Goal: Task Accomplishment & Management: Manage account settings

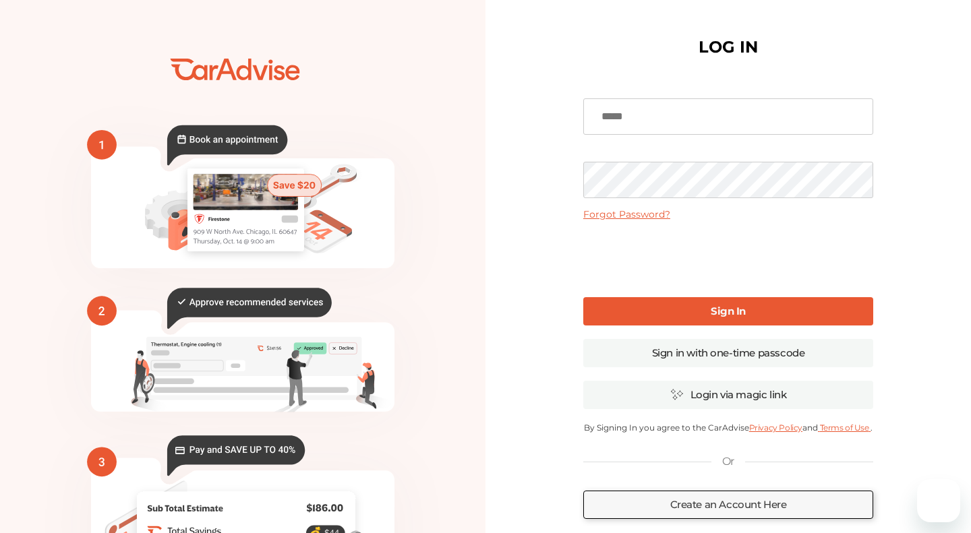
click at [655, 113] on input at bounding box center [728, 116] width 290 height 36
type input "*********"
click at [726, 355] on link "Sign in with one-time passcode" at bounding box center [728, 353] width 290 height 28
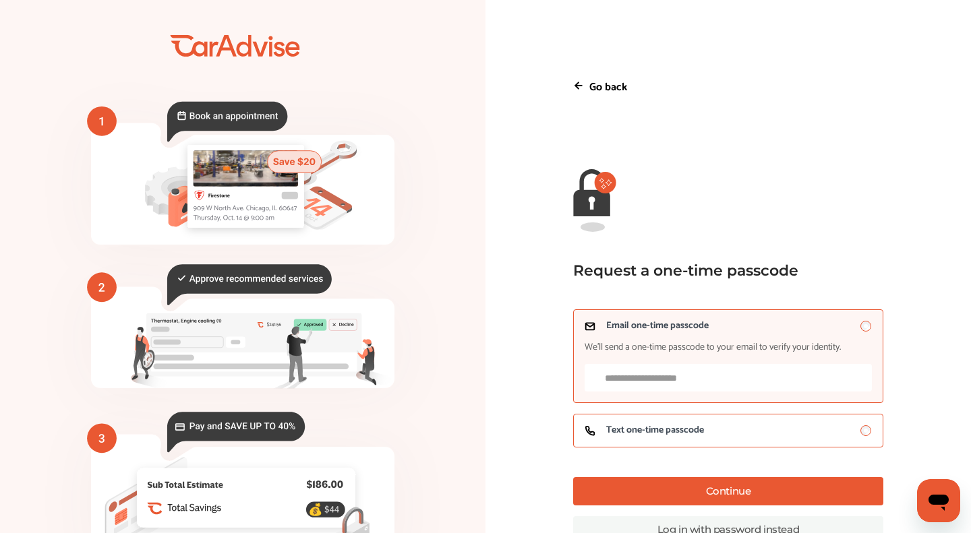
click at [638, 436] on span "Text one-time passcode" at bounding box center [655, 430] width 98 height 11
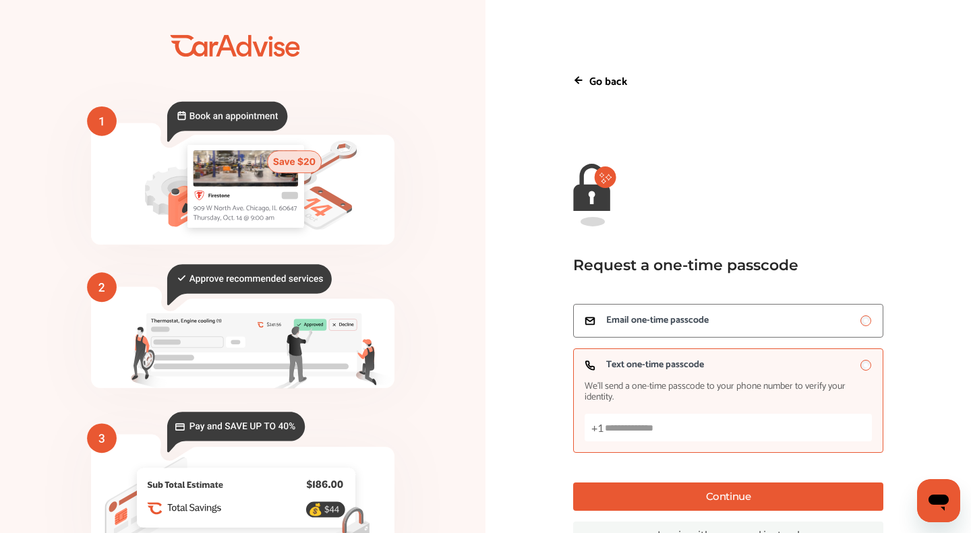
click at [635, 431] on input "Text one-time passcode We’ll send a one-time passcode to your phone number to v…" at bounding box center [728, 428] width 287 height 28
type input "**********"
click at [651, 502] on button "Continue" at bounding box center [728, 497] width 310 height 28
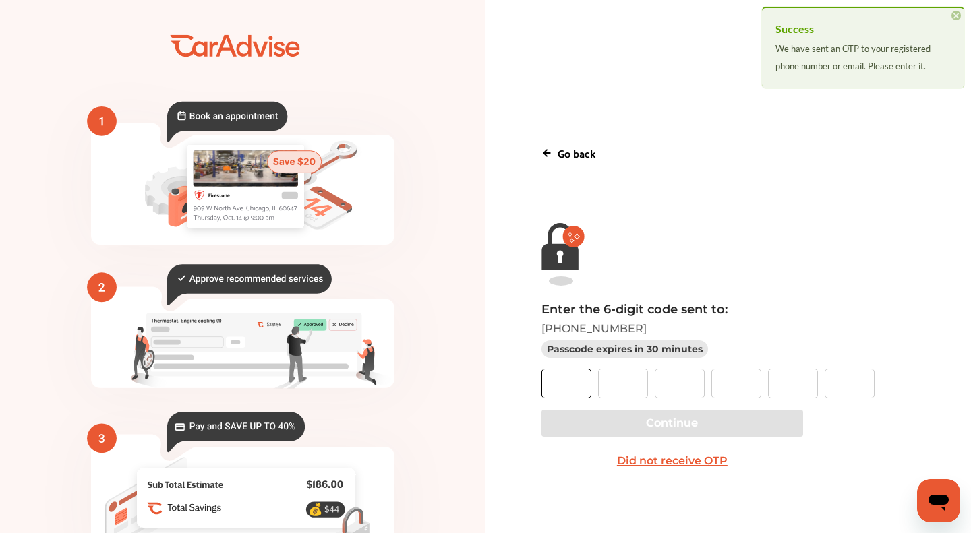
click at [561, 383] on input "text" at bounding box center [566, 384] width 50 height 30
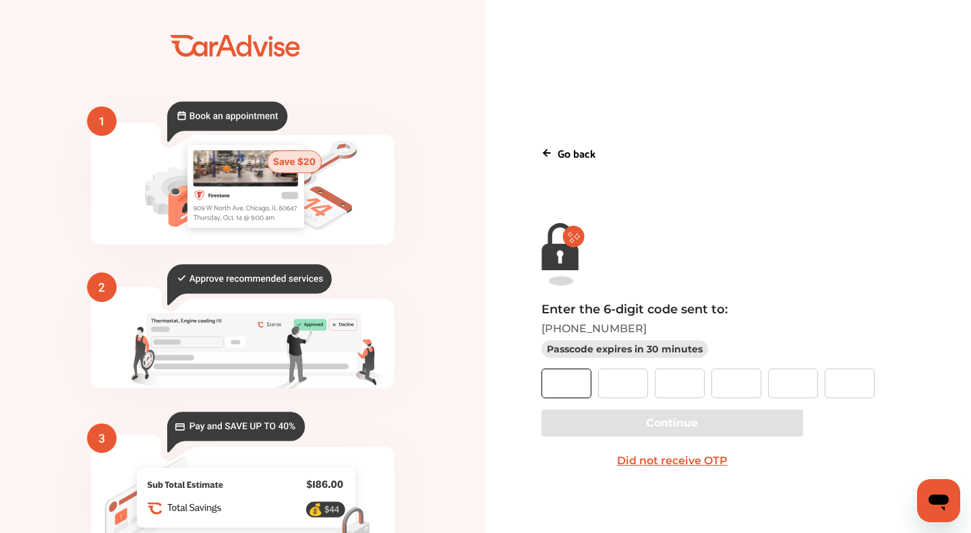
type input "*"
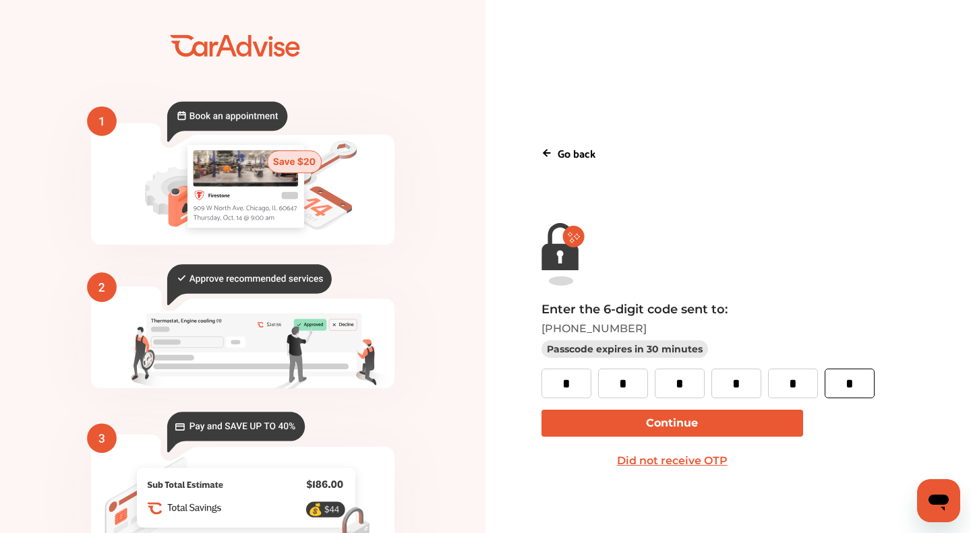
type input "*"
click at [604, 423] on button "Continue" at bounding box center [672, 423] width 262 height 27
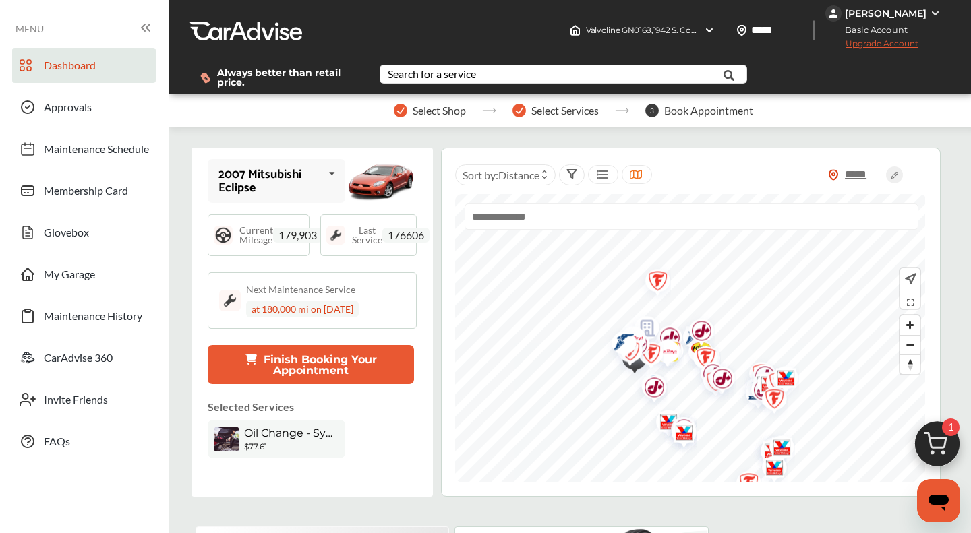
click at [935, 449] on img at bounding box center [937, 447] width 65 height 65
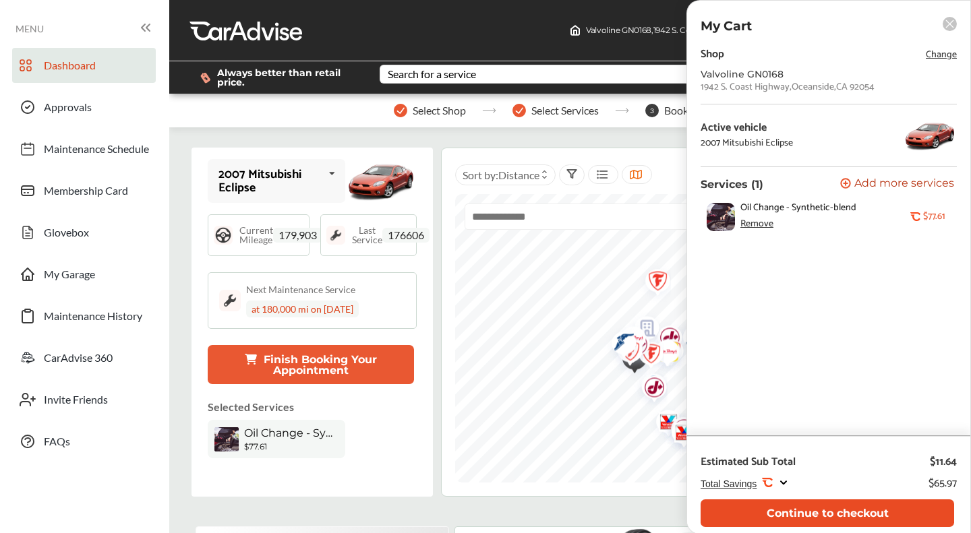
click at [860, 518] on button "Continue to checkout" at bounding box center [828, 514] width 254 height 28
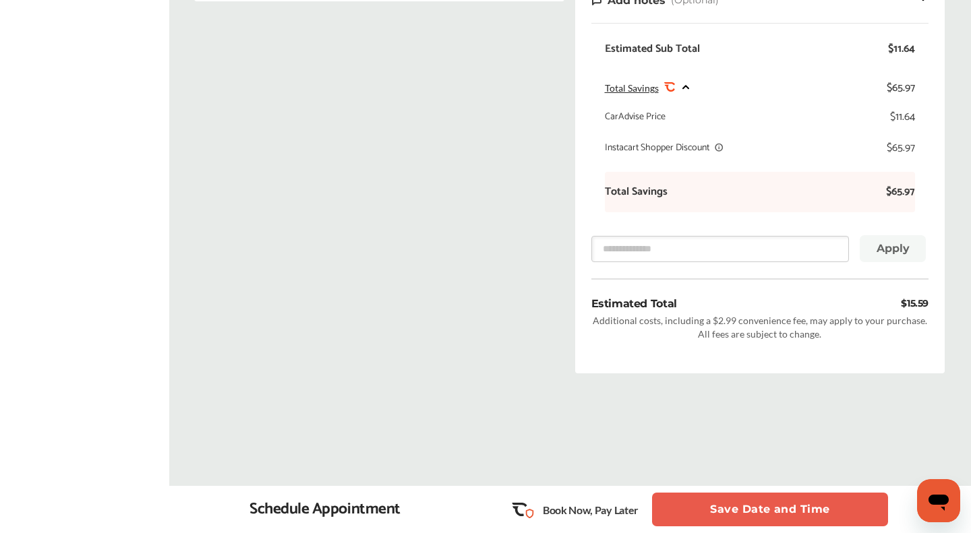
scroll to position [509, 0]
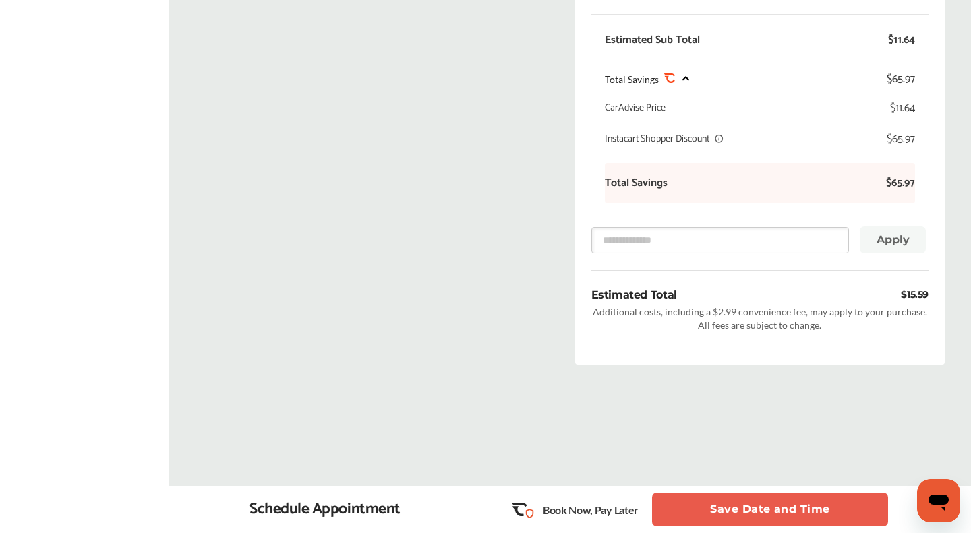
click at [812, 517] on button "Save Date and Time" at bounding box center [770, 510] width 236 height 34
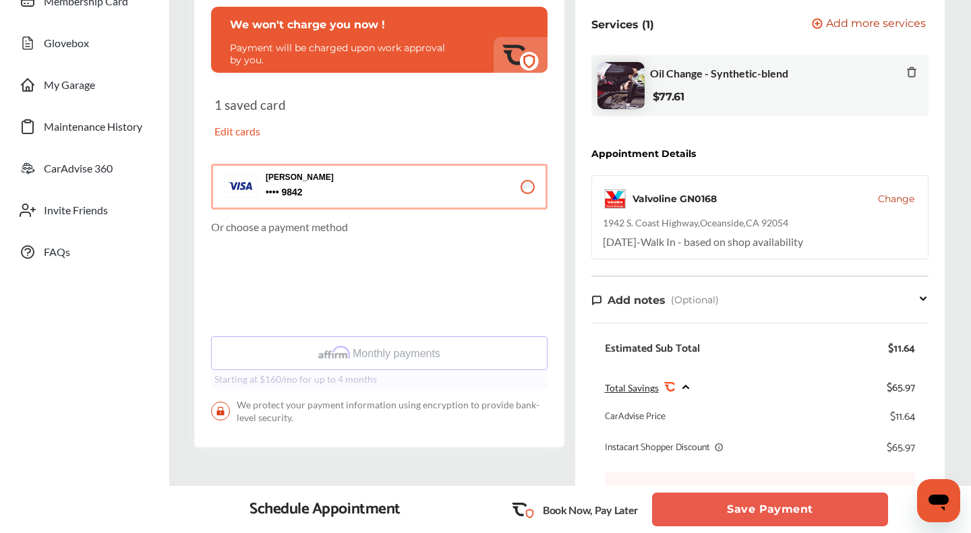
scroll to position [139, 0]
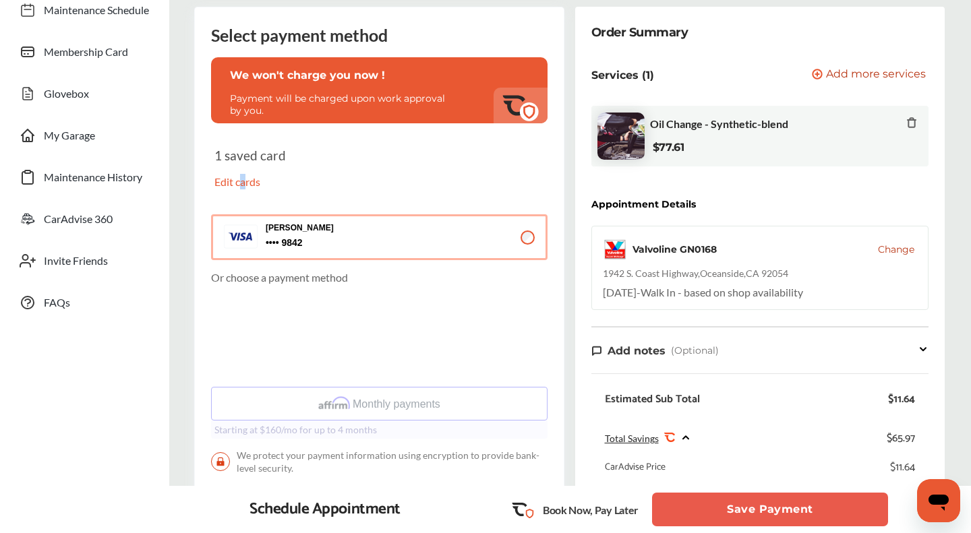
click at [245, 187] on p "Edit cards" at bounding box center [293, 182] width 158 height 16
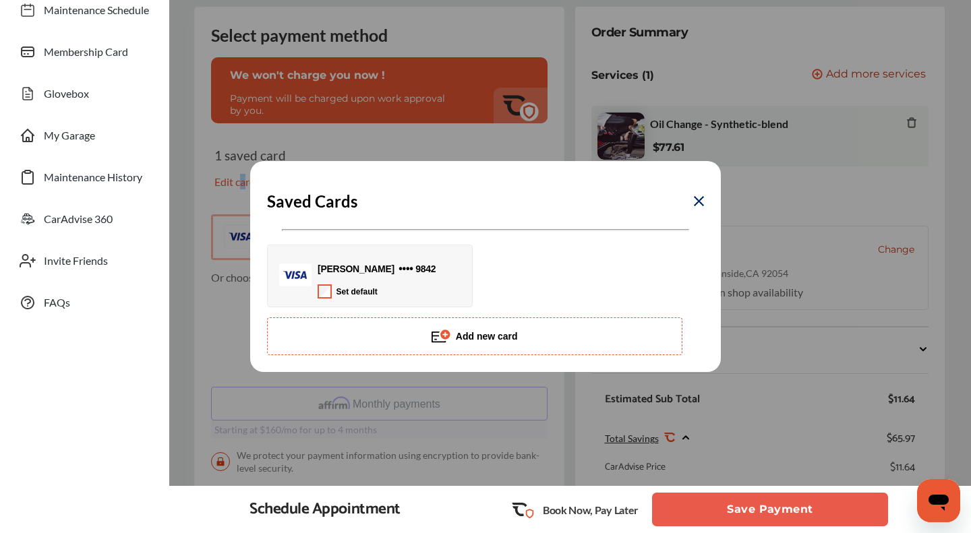
click at [485, 324] on button "Add new card" at bounding box center [474, 337] width 415 height 38
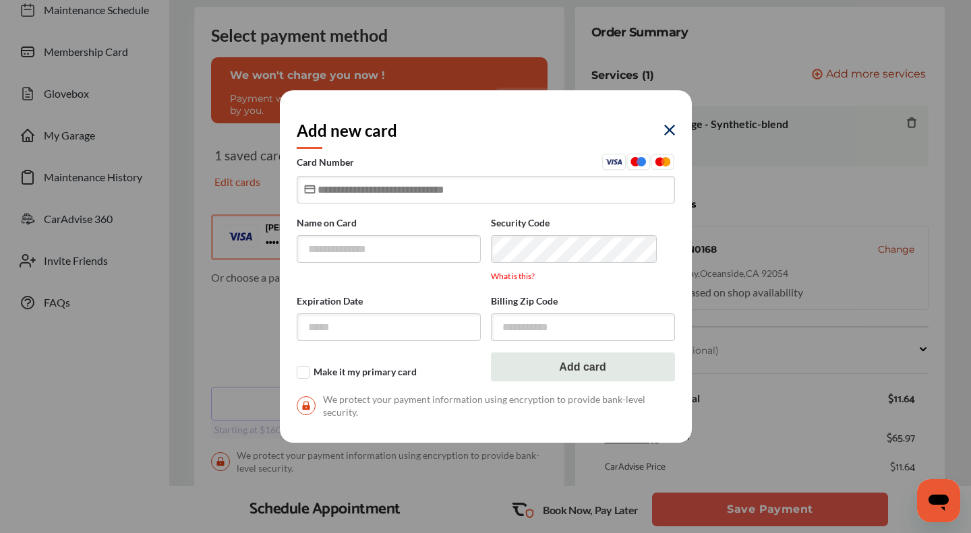
click at [421, 198] on input "text" at bounding box center [486, 190] width 378 height 28
type input "**********"
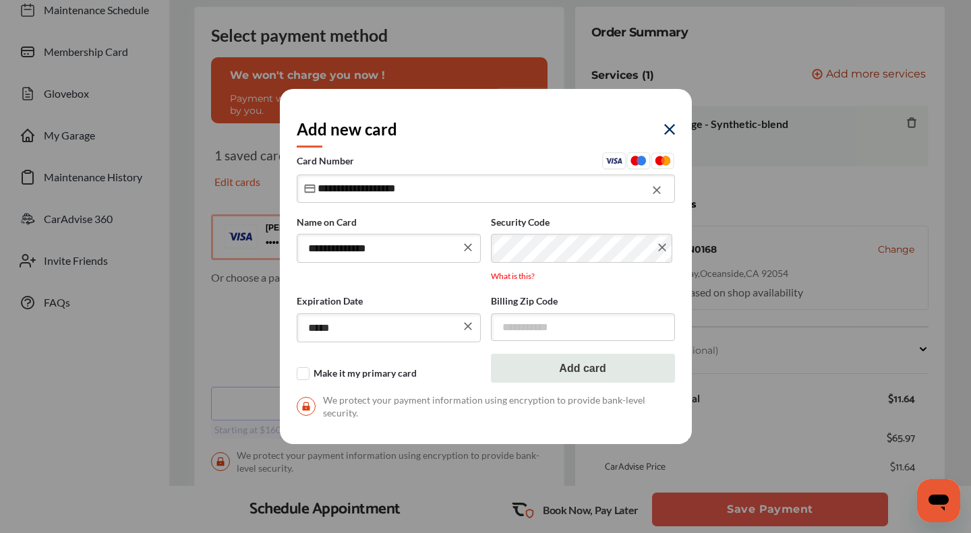
type input "*****"
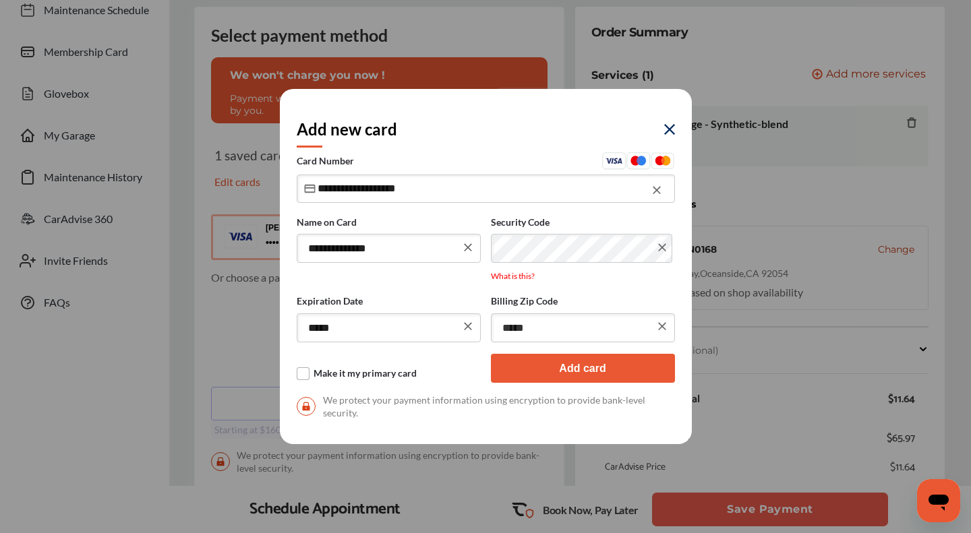
type input "*****"
click at [307, 372] on label "Make it my primary card" at bounding box center [389, 374] width 184 height 13
click at [569, 370] on button "Add card" at bounding box center [583, 368] width 184 height 29
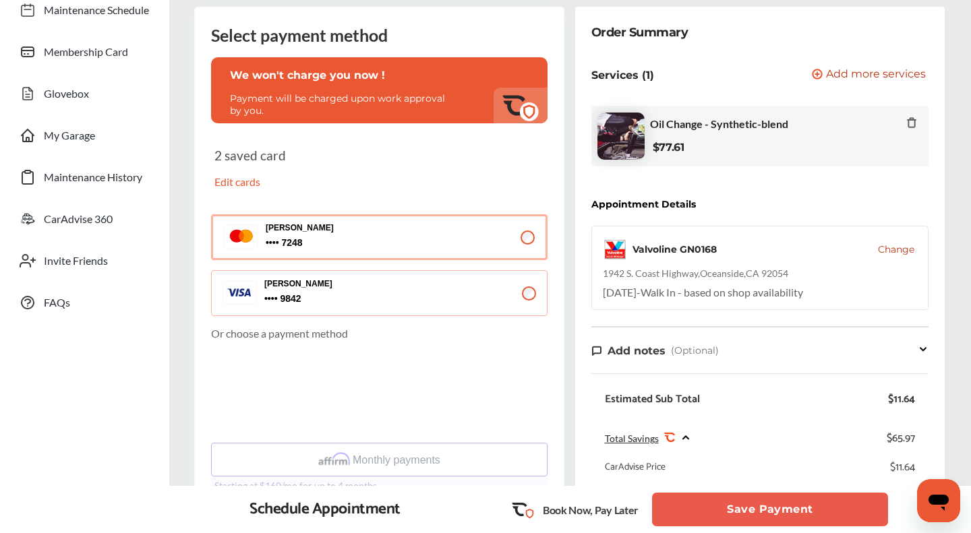
click at [249, 185] on p "Edit cards" at bounding box center [293, 182] width 158 height 16
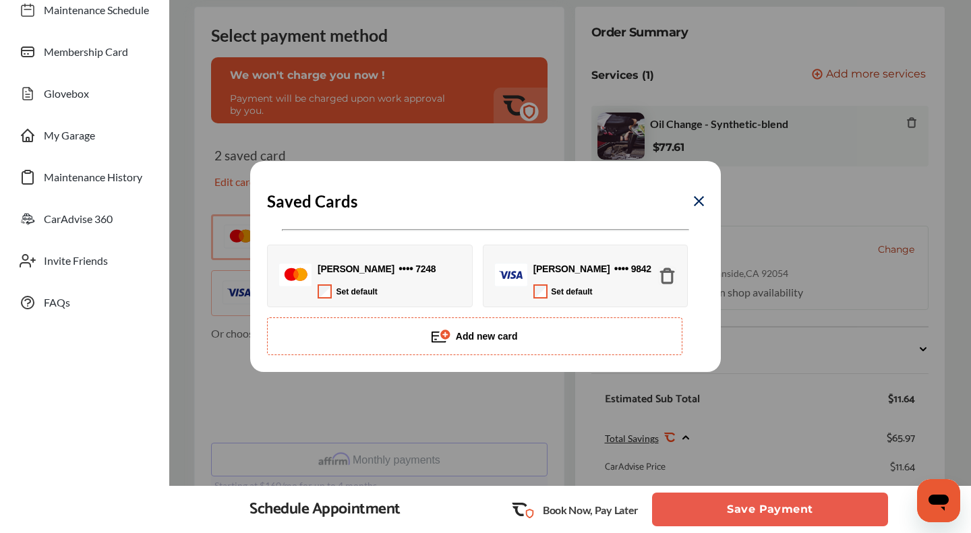
click at [670, 277] on img at bounding box center [667, 276] width 18 height 18
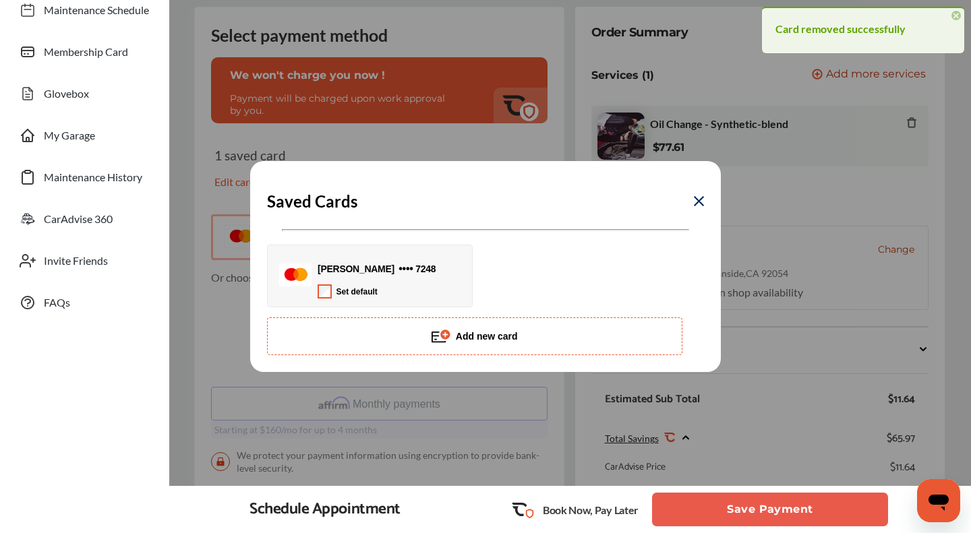
click at [699, 199] on img at bounding box center [699, 201] width 10 height 10
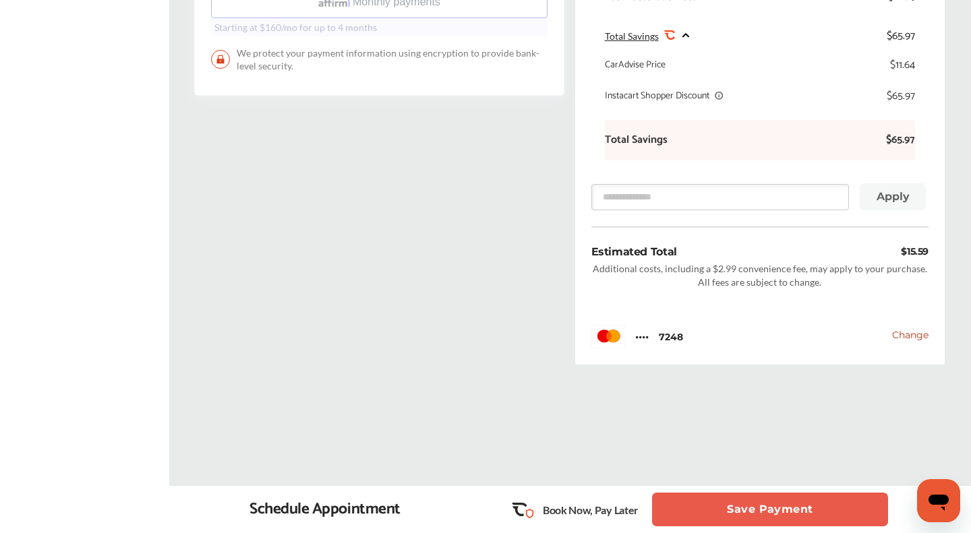
scroll to position [552, 0]
click at [746, 512] on button "Save Payment" at bounding box center [770, 510] width 236 height 34
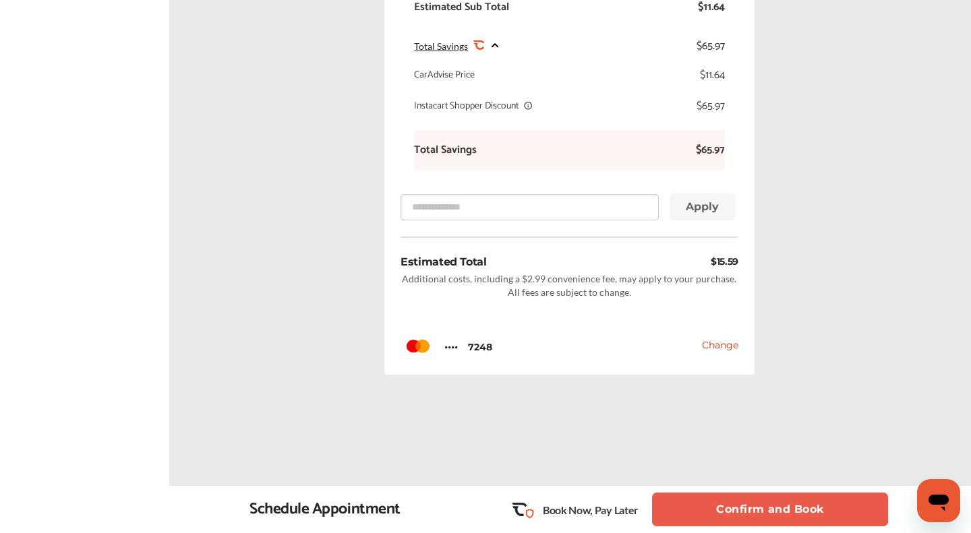
scroll to position [636, 0]
click at [764, 503] on button "Confirm and Book" at bounding box center [770, 510] width 236 height 34
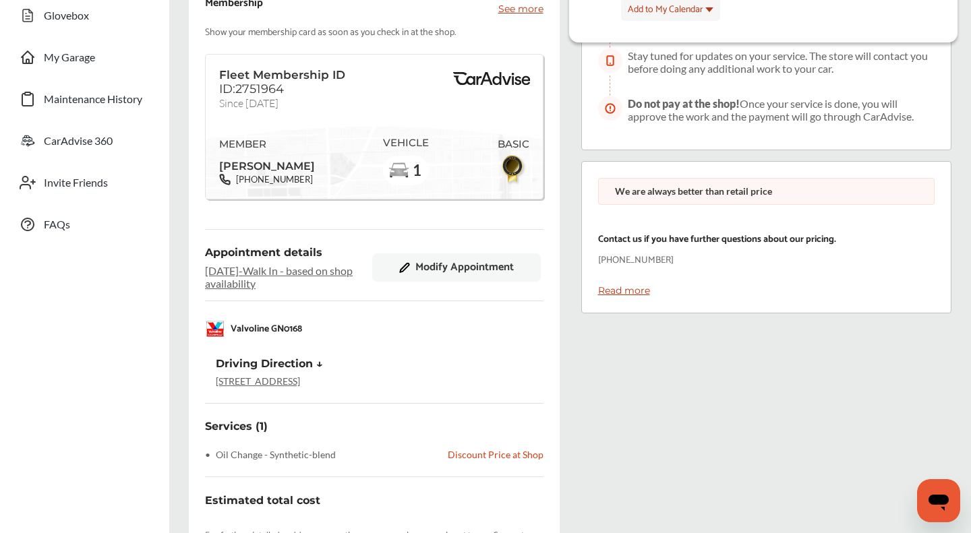
scroll to position [104, 0]
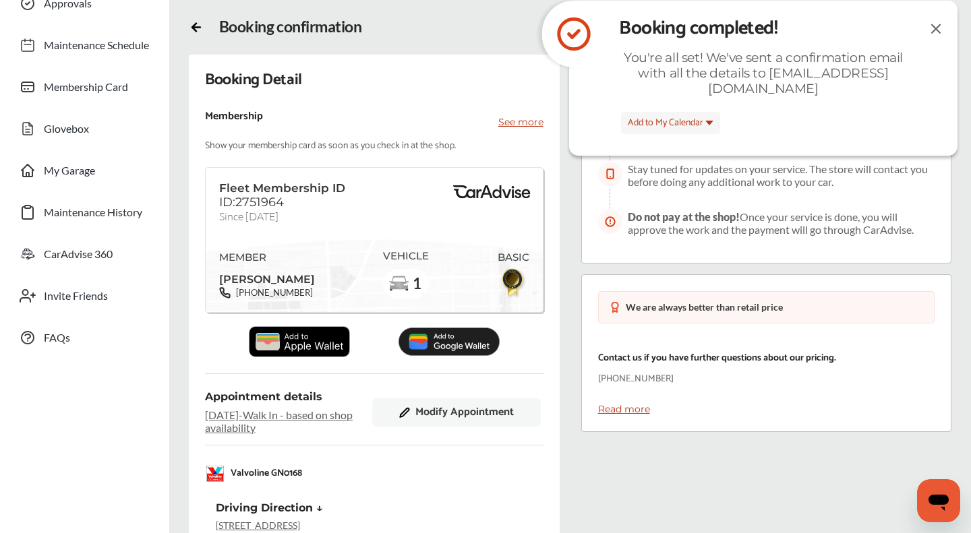
click at [935, 28] on img at bounding box center [936, 28] width 16 height 17
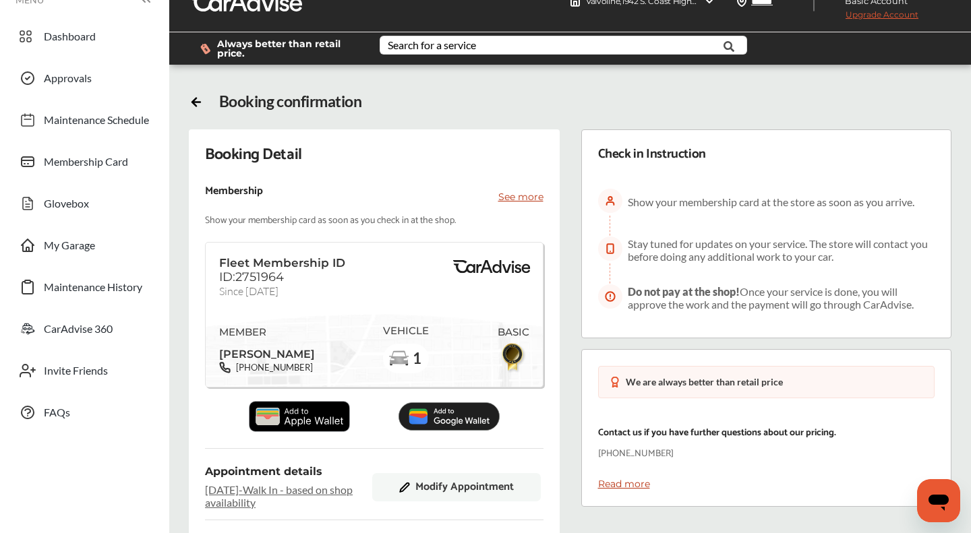
scroll to position [0, 0]
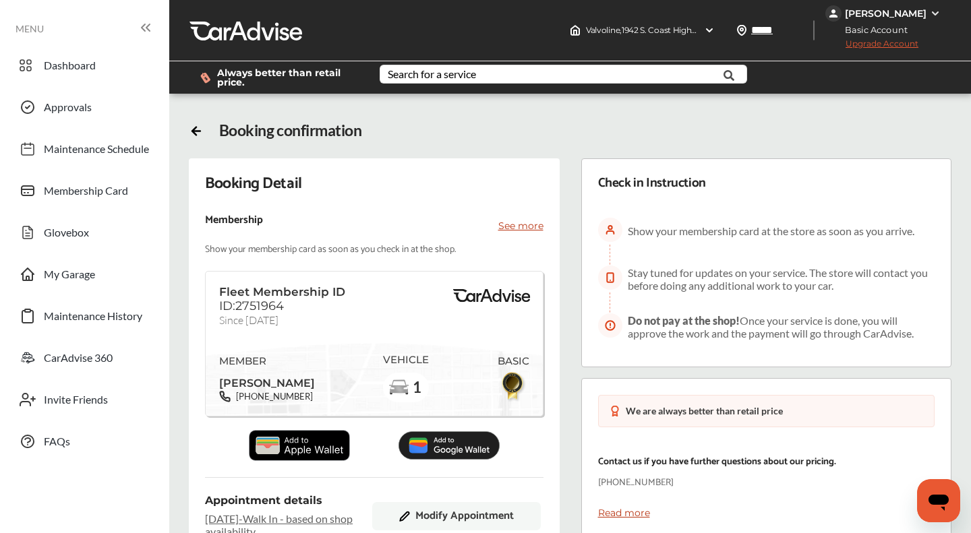
click at [932, 11] on img at bounding box center [935, 13] width 11 height 11
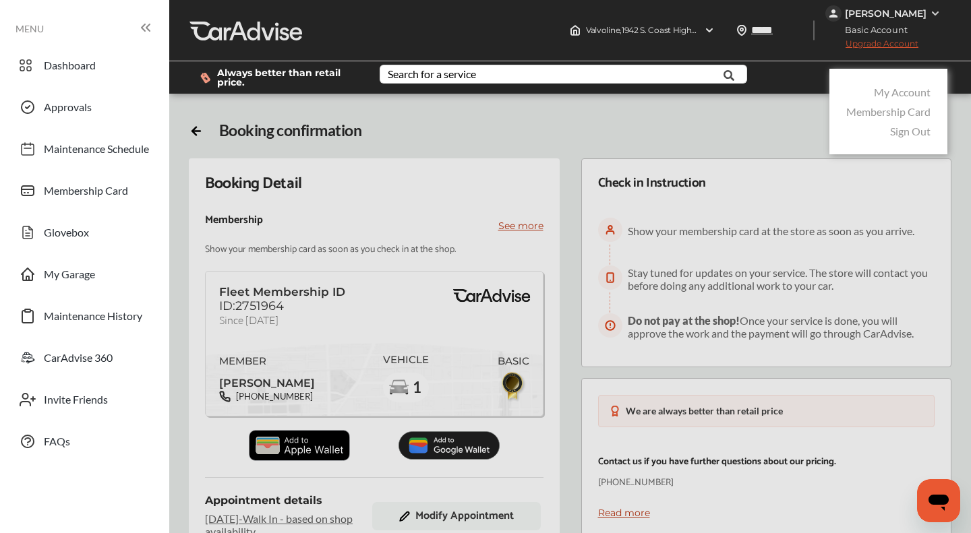
click at [904, 131] on link "Sign Out" at bounding box center [910, 131] width 40 height 13
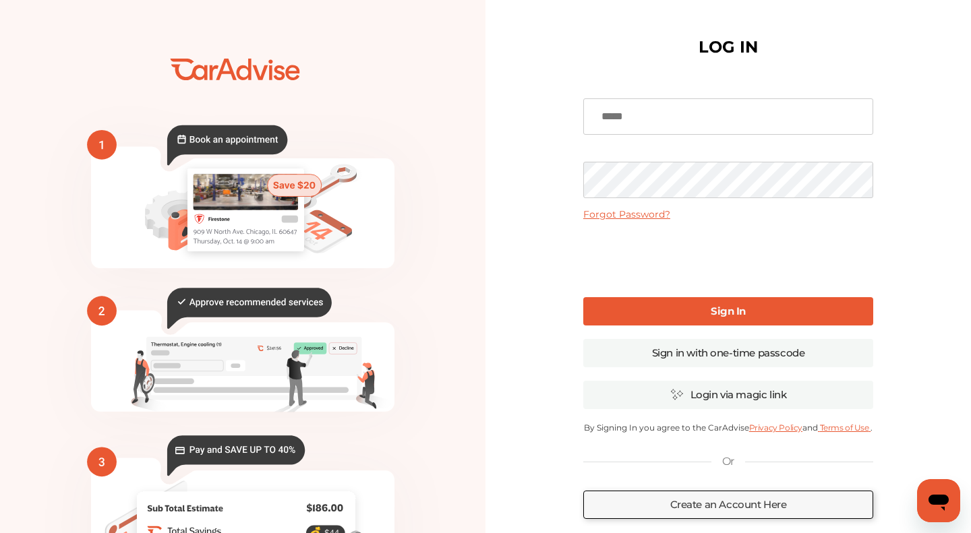
click at [686, 119] on input at bounding box center [728, 116] width 290 height 36
type input "**********"
click at [661, 122] on input "**********" at bounding box center [728, 116] width 290 height 36
click at [712, 354] on link "Sign in with one-time passcode" at bounding box center [728, 353] width 290 height 28
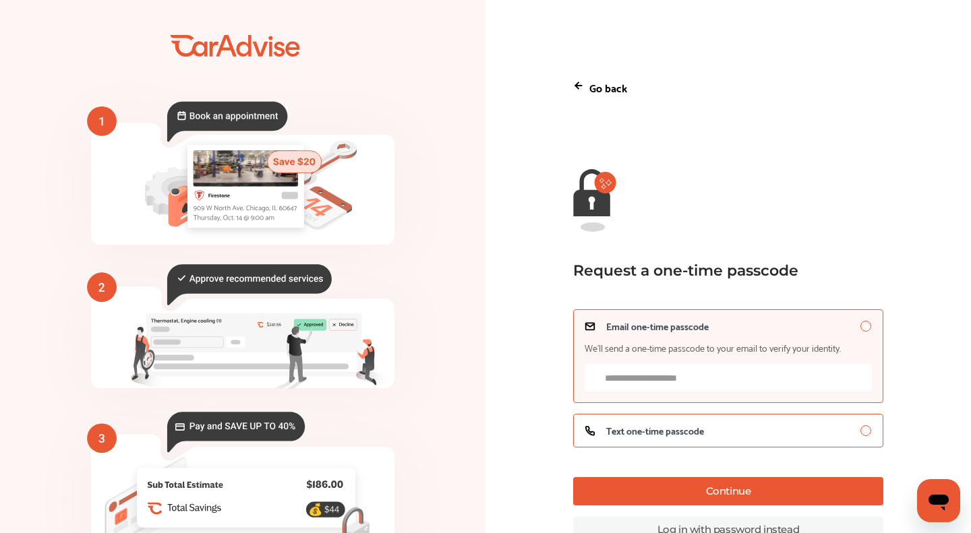
click at [686, 428] on span "Text one-time passcode" at bounding box center [655, 430] width 98 height 11
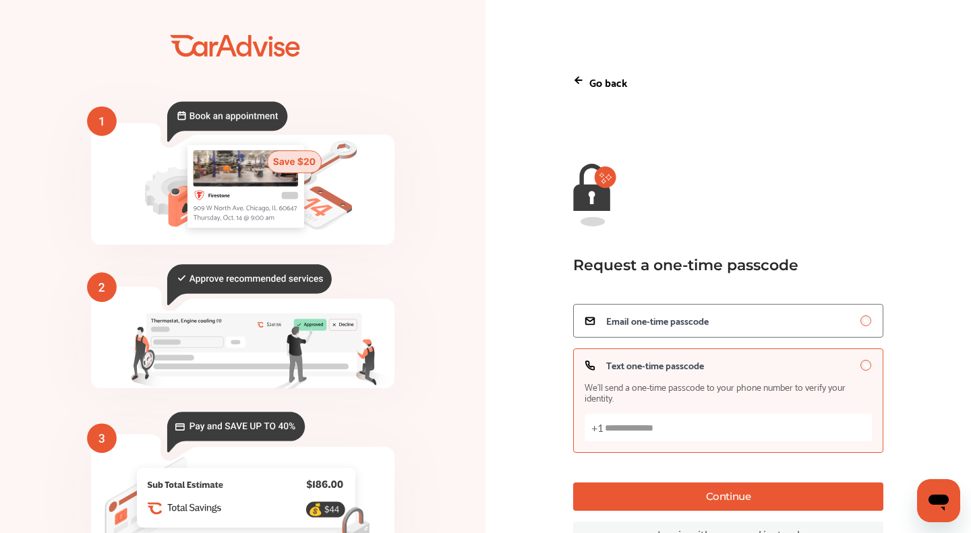
click at [686, 428] on input "Text one-time passcode We’ll send a one-time passcode to your phone number to v…" at bounding box center [728, 428] width 287 height 28
type input "*"
type input "**********"
click at [786, 494] on button "Continue" at bounding box center [728, 497] width 310 height 28
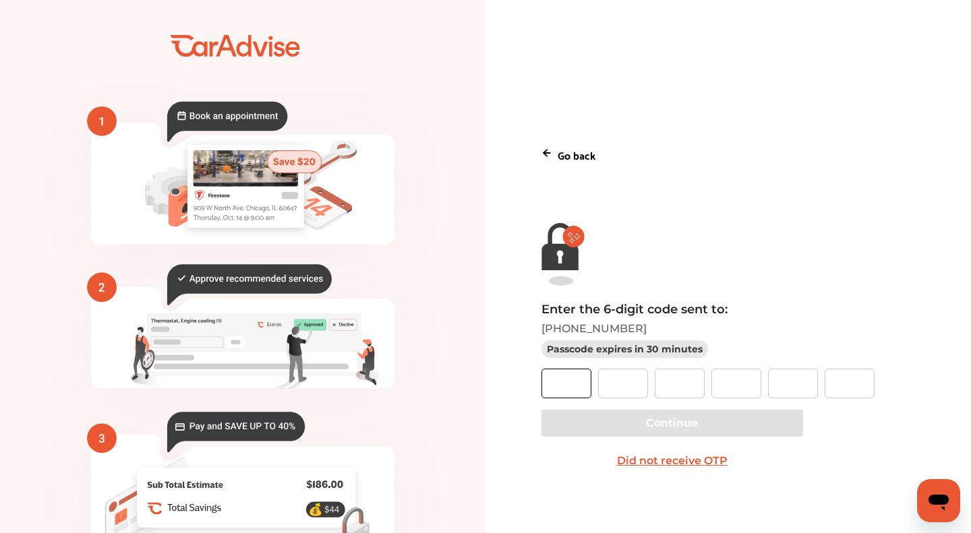
click at [572, 386] on input "text" at bounding box center [566, 384] width 50 height 30
type input "*"
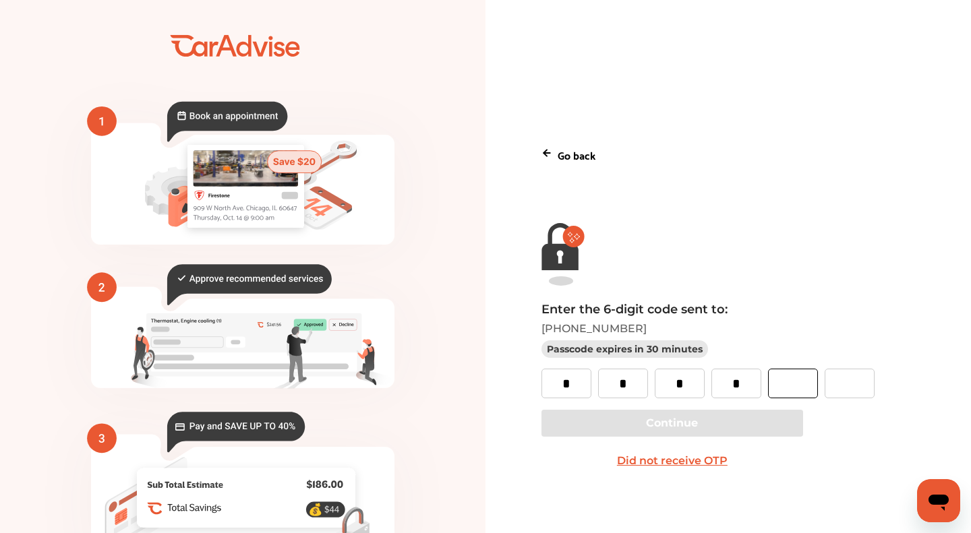
type input "*"
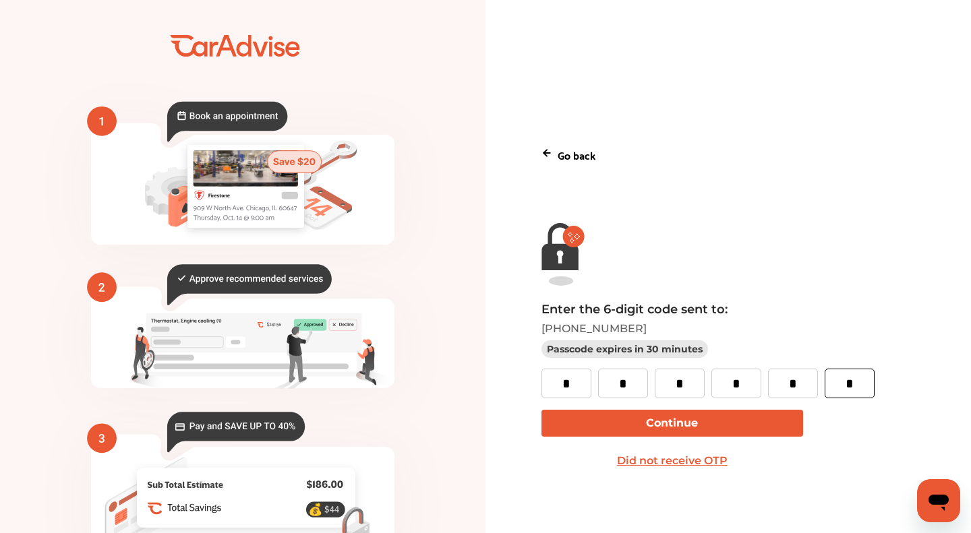
type input "*"
click at [581, 418] on button "Continue" at bounding box center [672, 423] width 262 height 27
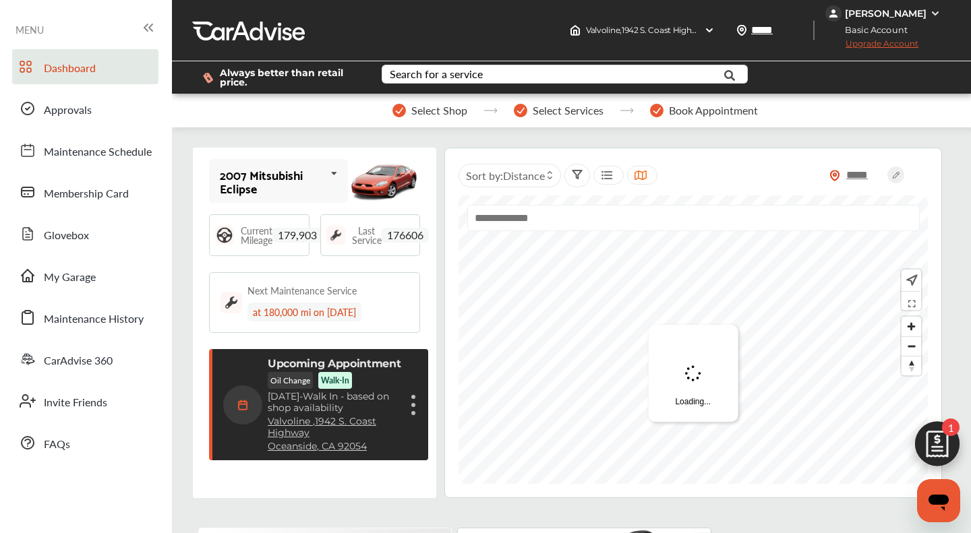
scroll to position [218, 0]
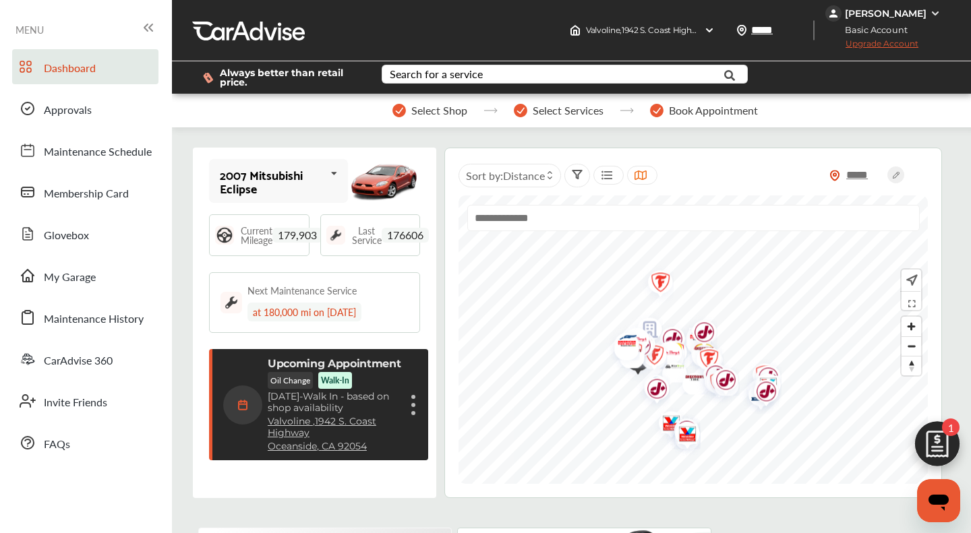
click at [412, 406] on figure at bounding box center [413, 405] width 4 height 4
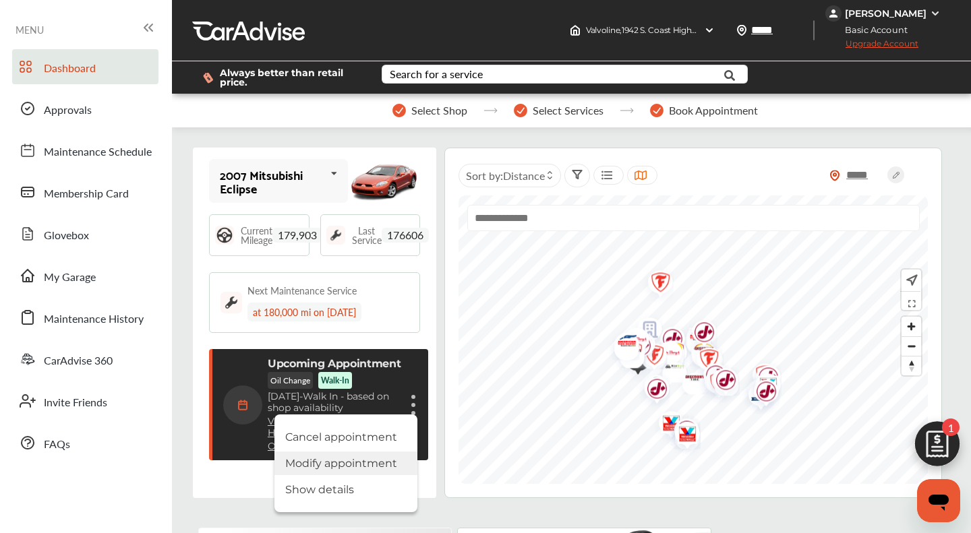
click at [391, 459] on li "Modify appointment" at bounding box center [345, 464] width 143 height 24
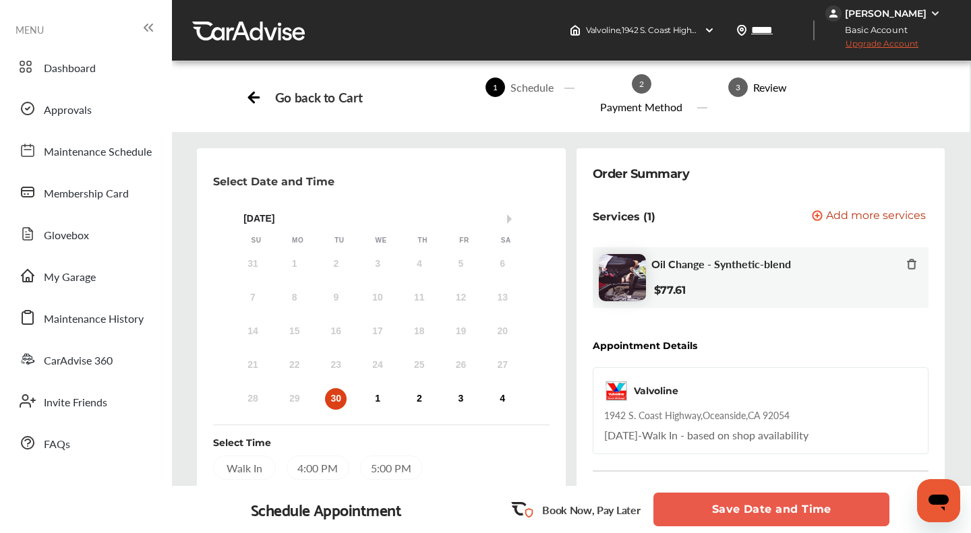
click at [804, 264] on div "Oil Change - Synthetic-blend" at bounding box center [784, 266] width 266 height 16
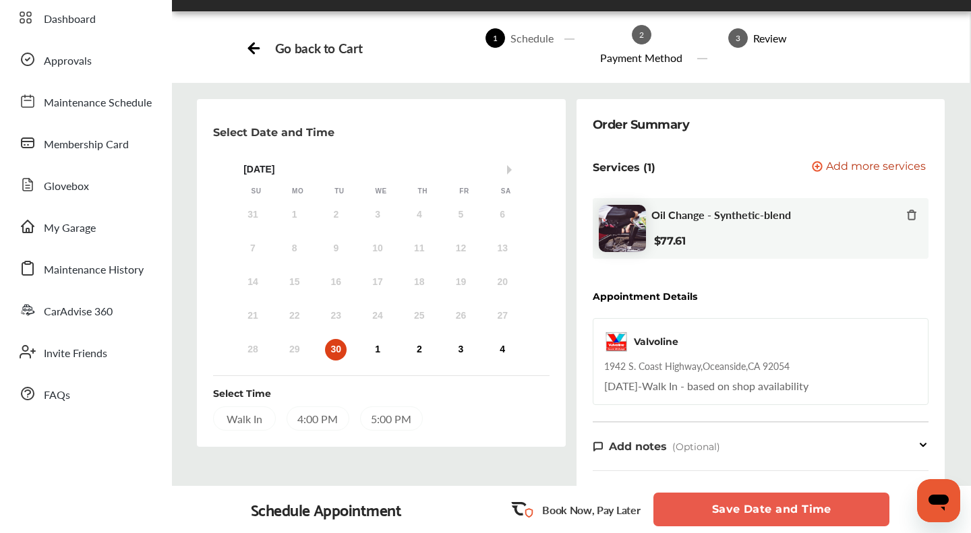
scroll to position [50, 0]
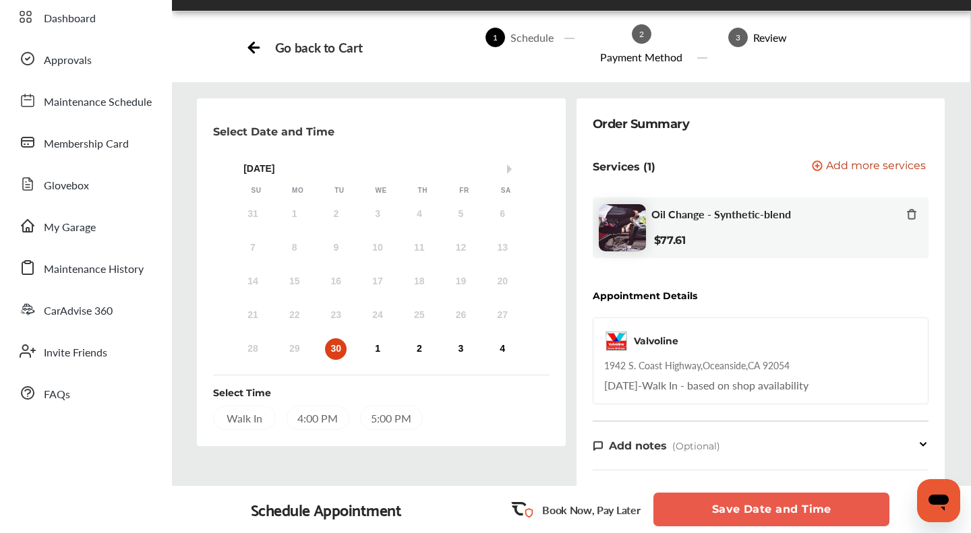
click at [865, 168] on span "Add more services" at bounding box center [876, 166] width 100 height 13
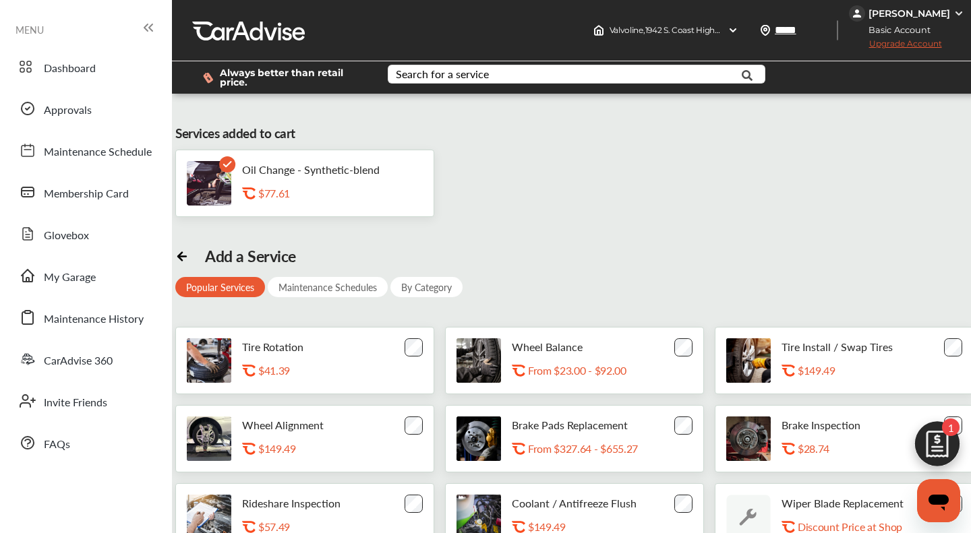
scroll to position [218, 0]
click at [517, 73] on input "text" at bounding box center [565, 75] width 353 height 21
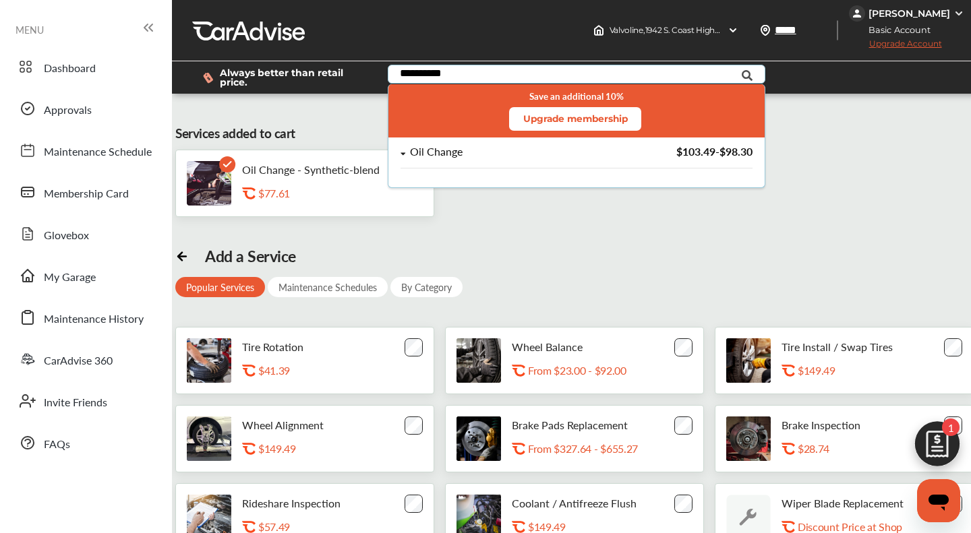
type input "**********"
click at [471, 148] on div "Oil Change" at bounding box center [506, 151] width 211 height 11
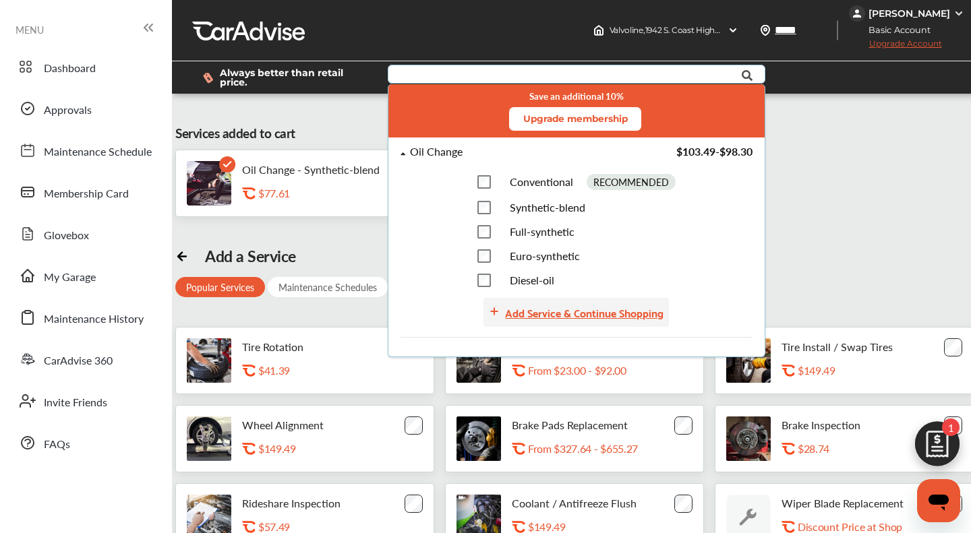
click at [607, 315] on div "Add Service & Continue Shopping" at bounding box center [584, 312] width 158 height 18
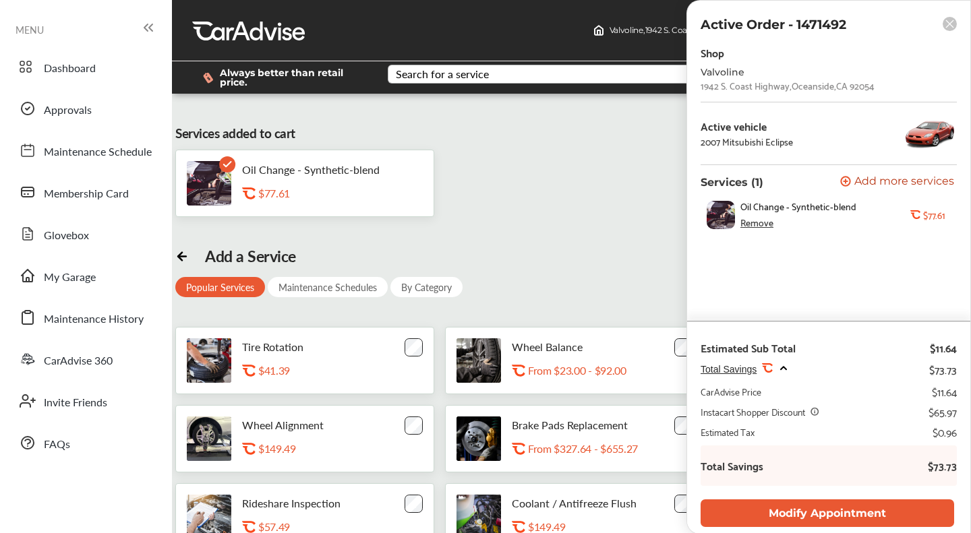
click at [761, 228] on div "Remove" at bounding box center [756, 222] width 33 height 11
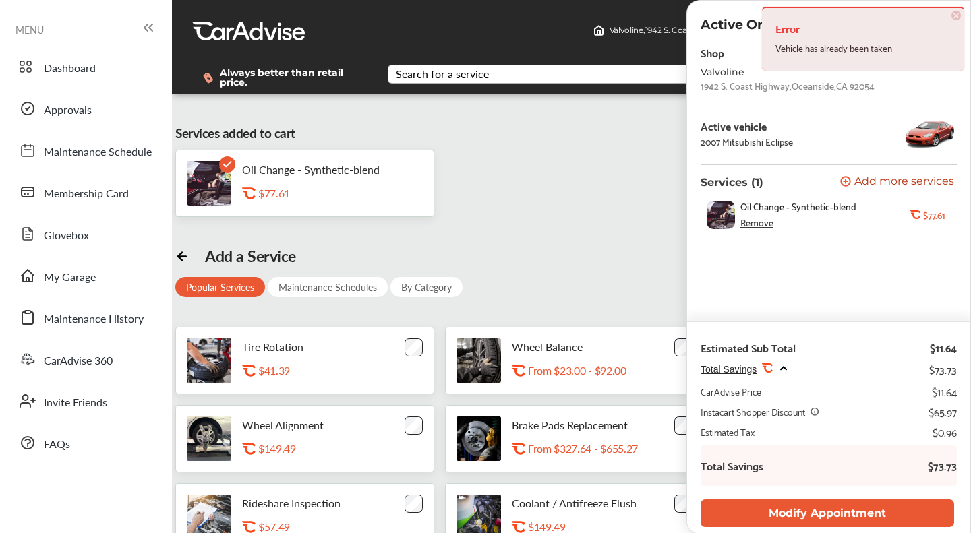
click at [954, 14] on span "×" at bounding box center [955, 15] width 9 height 9
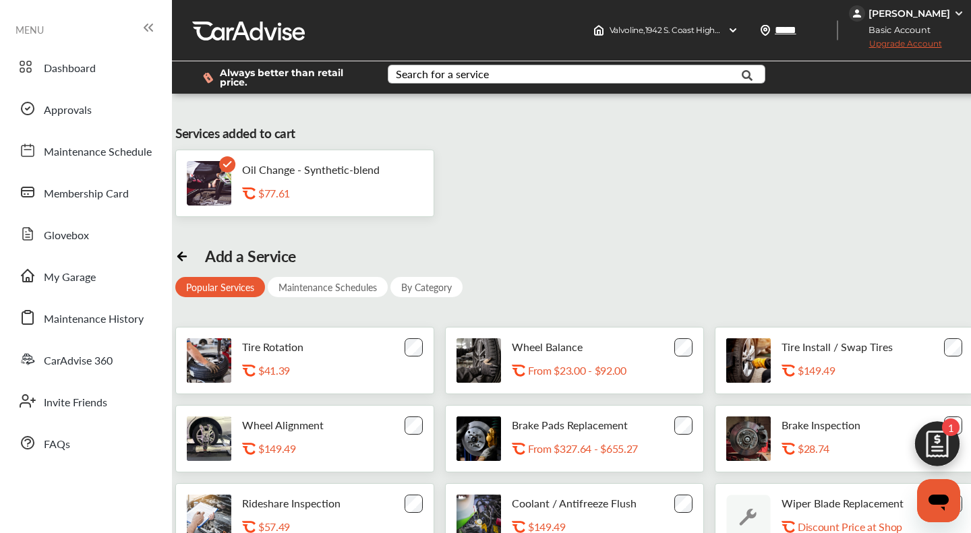
click at [314, 187] on div "Oil Change - Synthetic-blend .st0{fill:#FA4A1C;} $77.61" at bounding box center [317, 183] width 151 height 40
click at [182, 256] on icon at bounding box center [181, 254] width 13 height 13
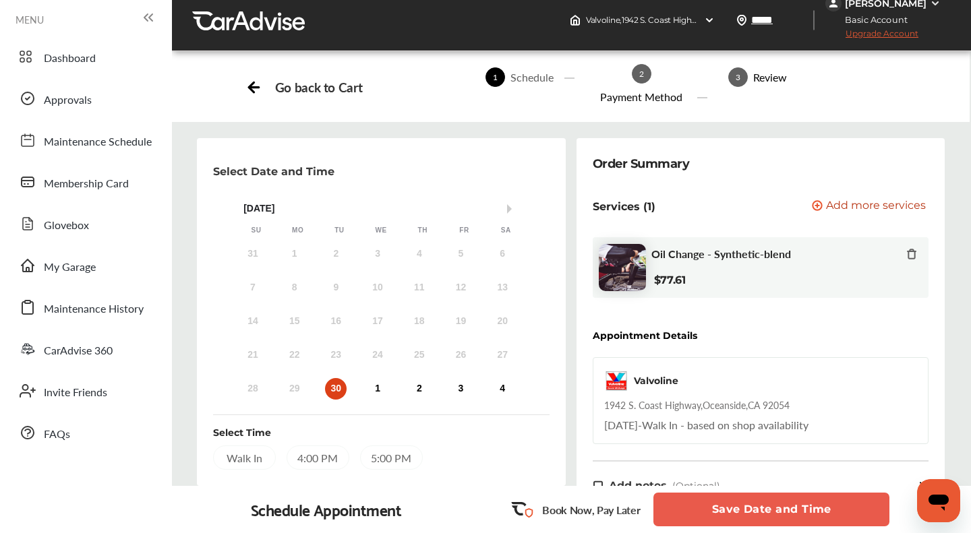
scroll to position [88, 0]
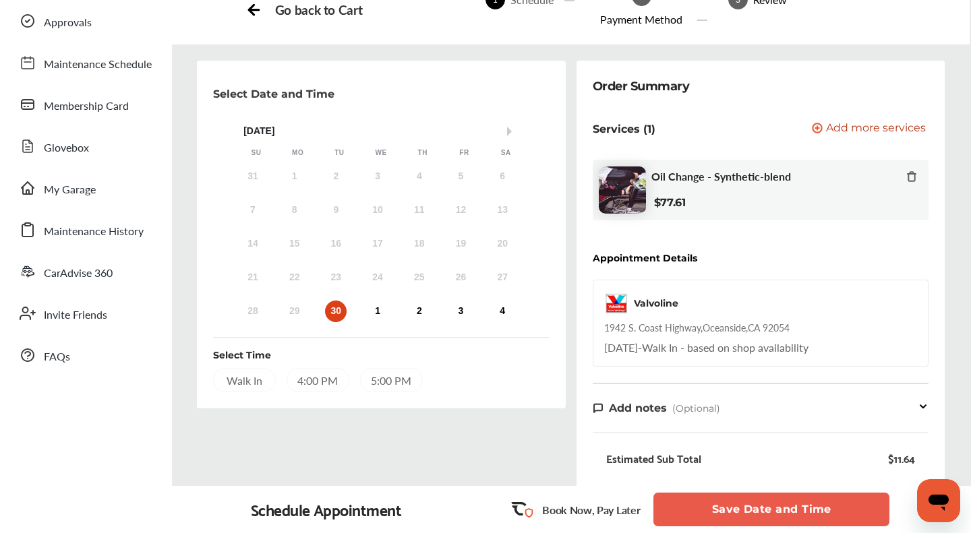
click at [912, 179] on icon at bounding box center [911, 176] width 11 height 11
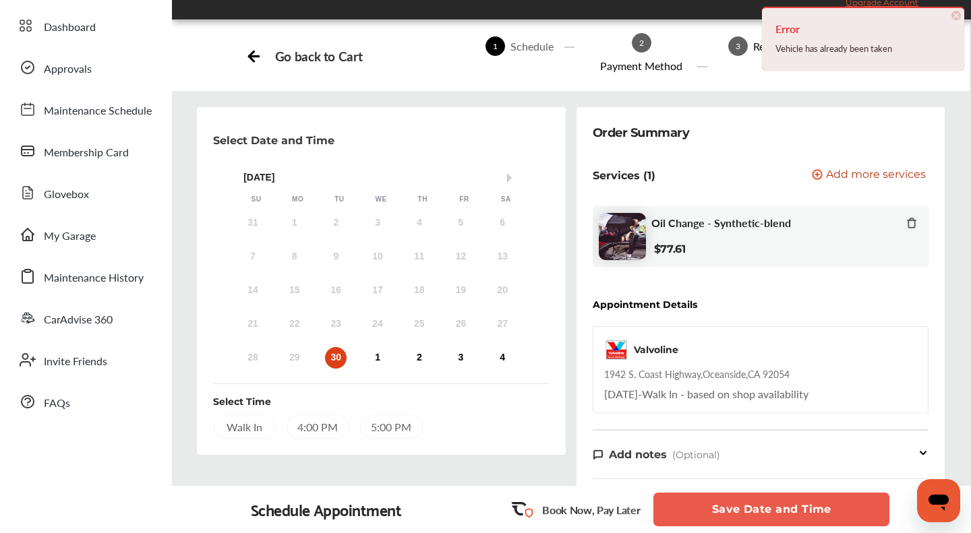
scroll to position [0, 0]
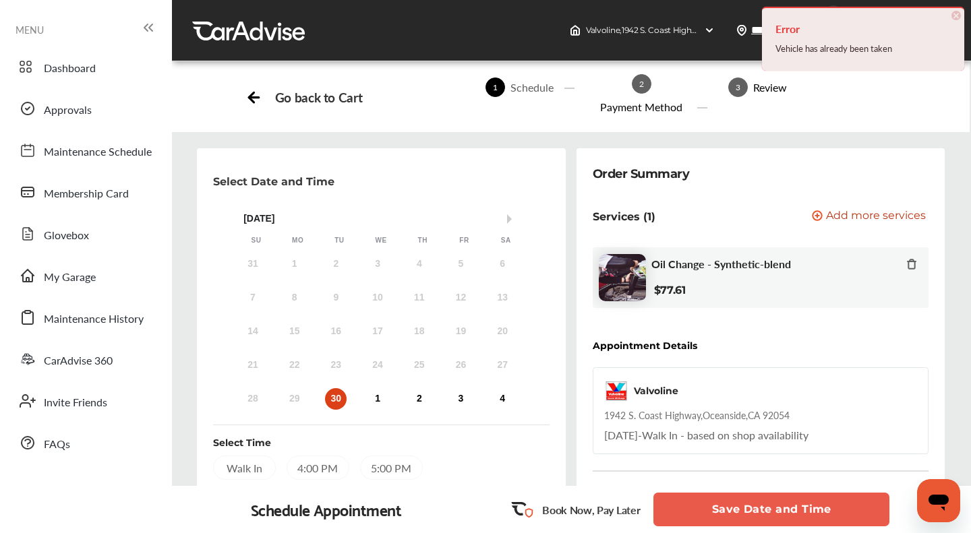
click at [954, 16] on span "×" at bounding box center [955, 15] width 9 height 9
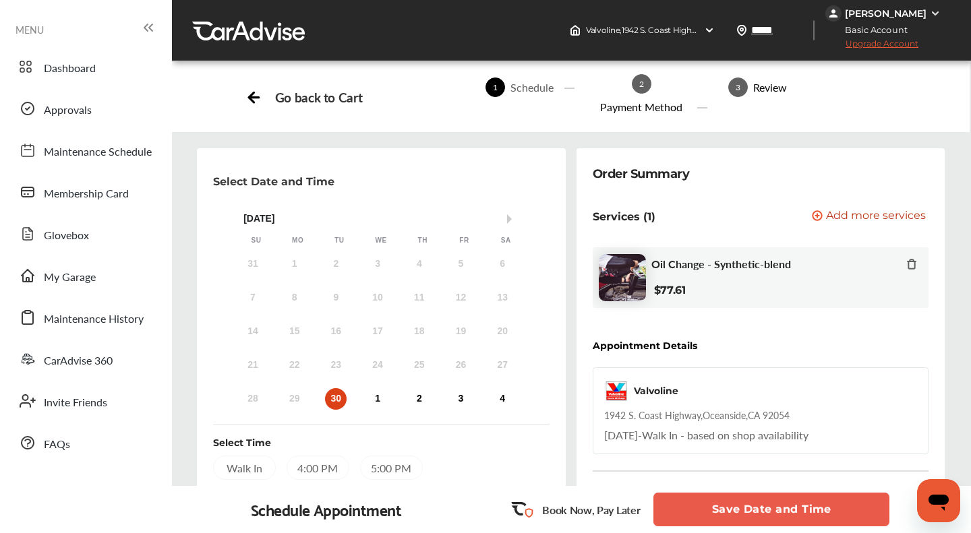
click at [935, 14] on img at bounding box center [935, 13] width 11 height 11
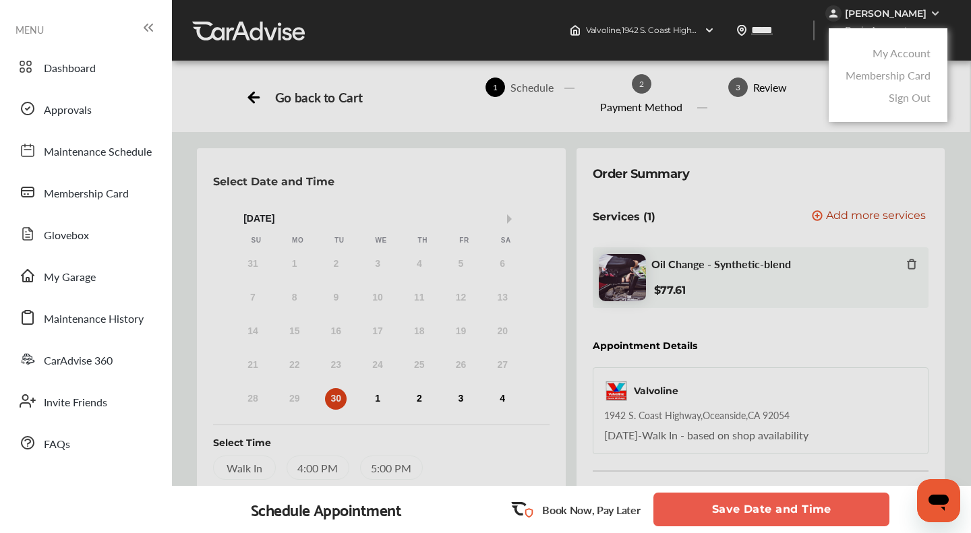
click at [922, 101] on link "Sign Out" at bounding box center [910, 98] width 42 height 16
